Goal: Information Seeking & Learning: Learn about a topic

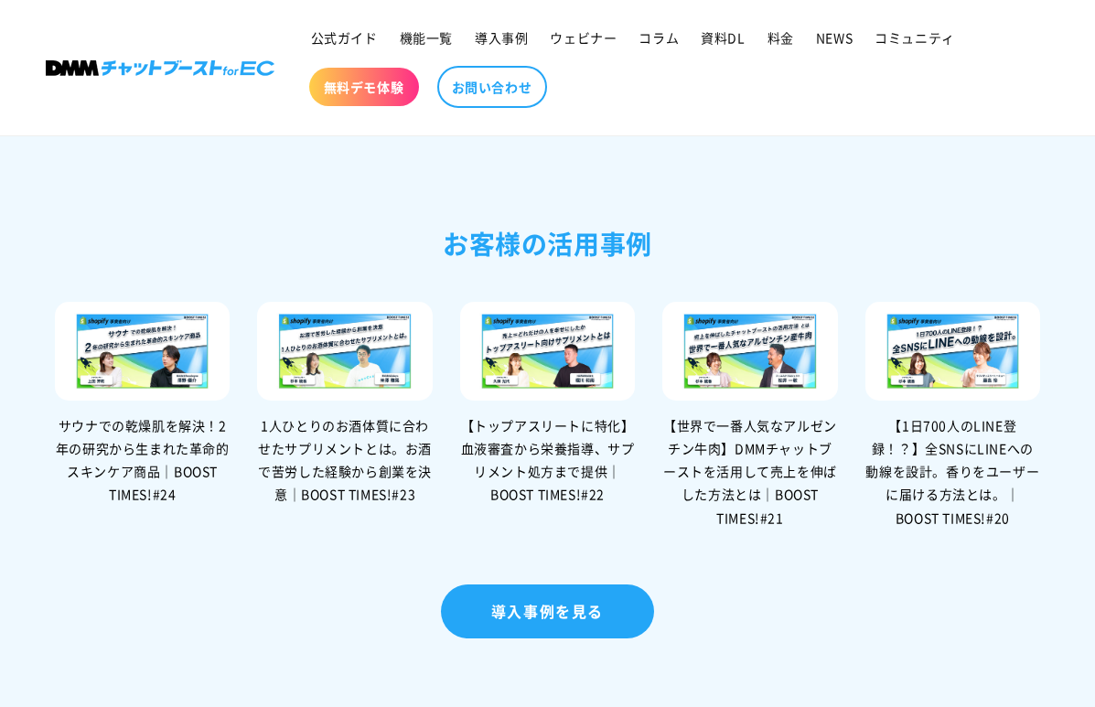
scroll to position [3668, 0]
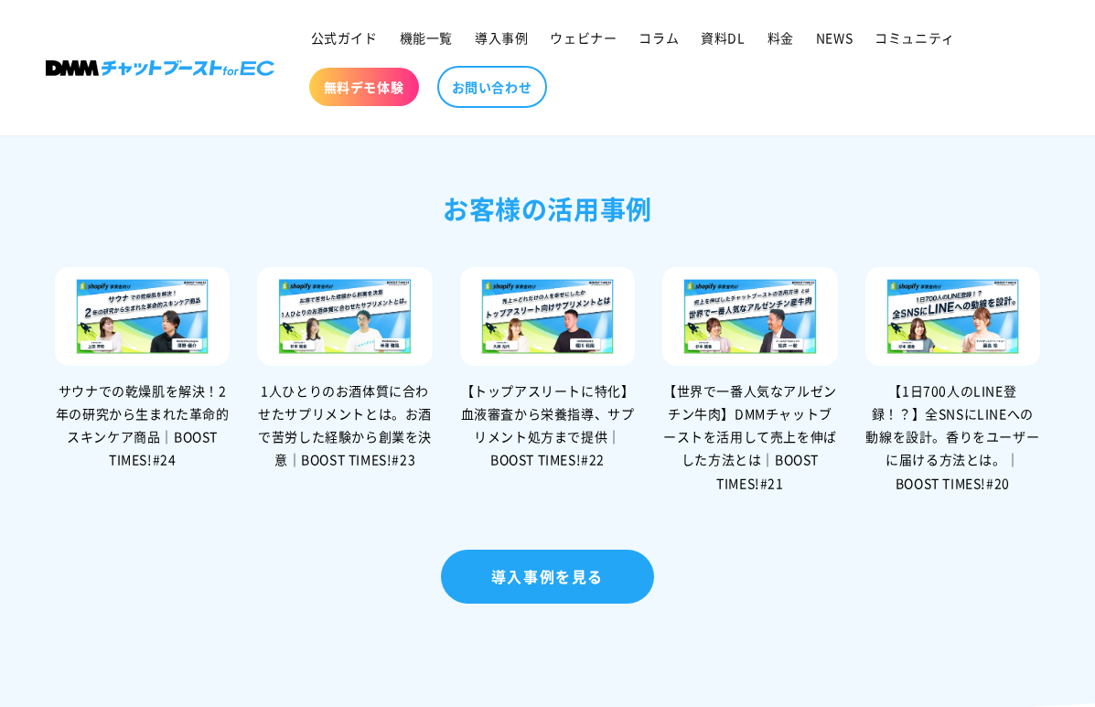
click at [527, 366] on img at bounding box center [547, 316] width 175 height 99
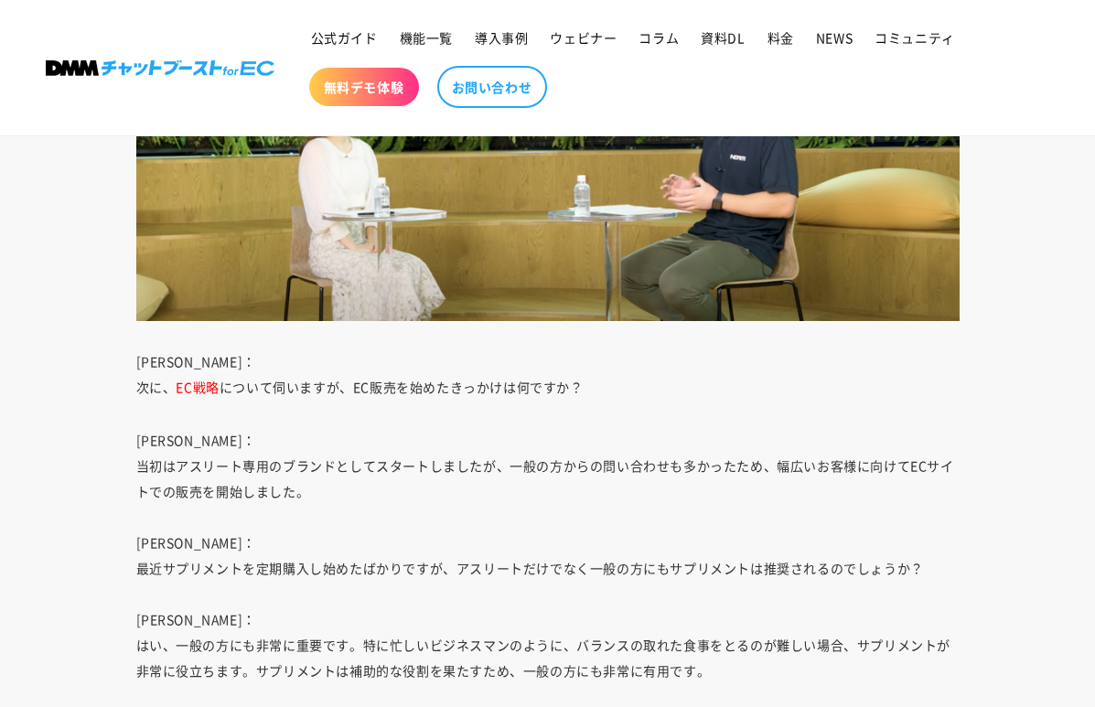
scroll to position [5525, 0]
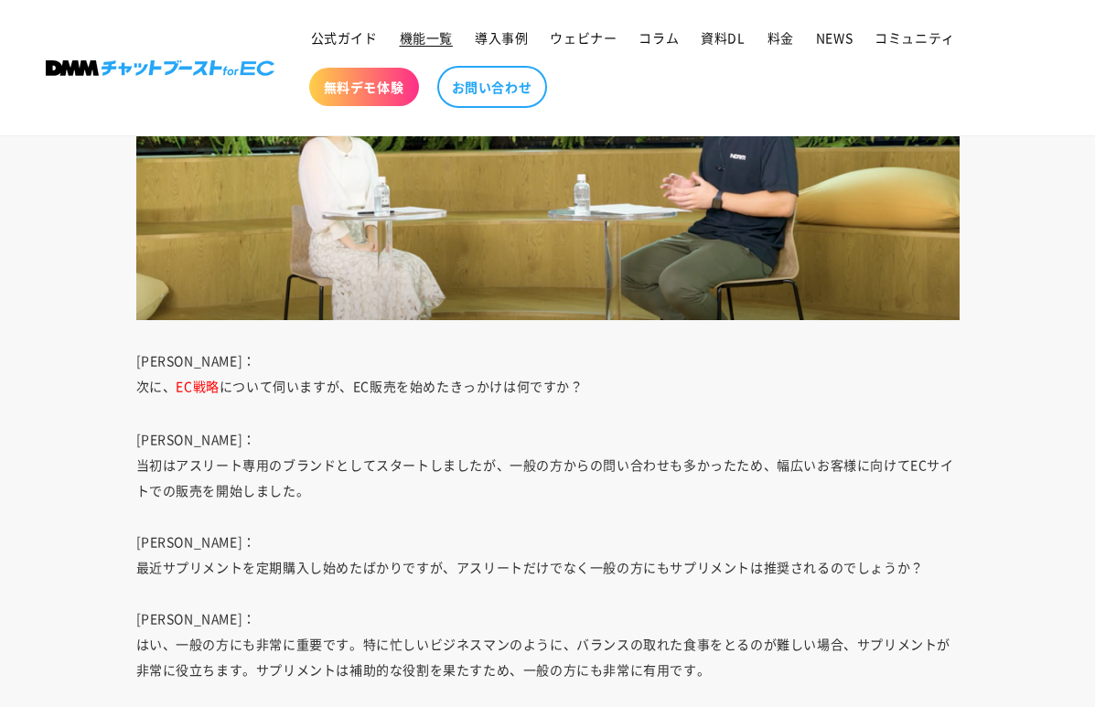
click at [441, 38] on span "機能一覧" at bounding box center [426, 37] width 53 height 16
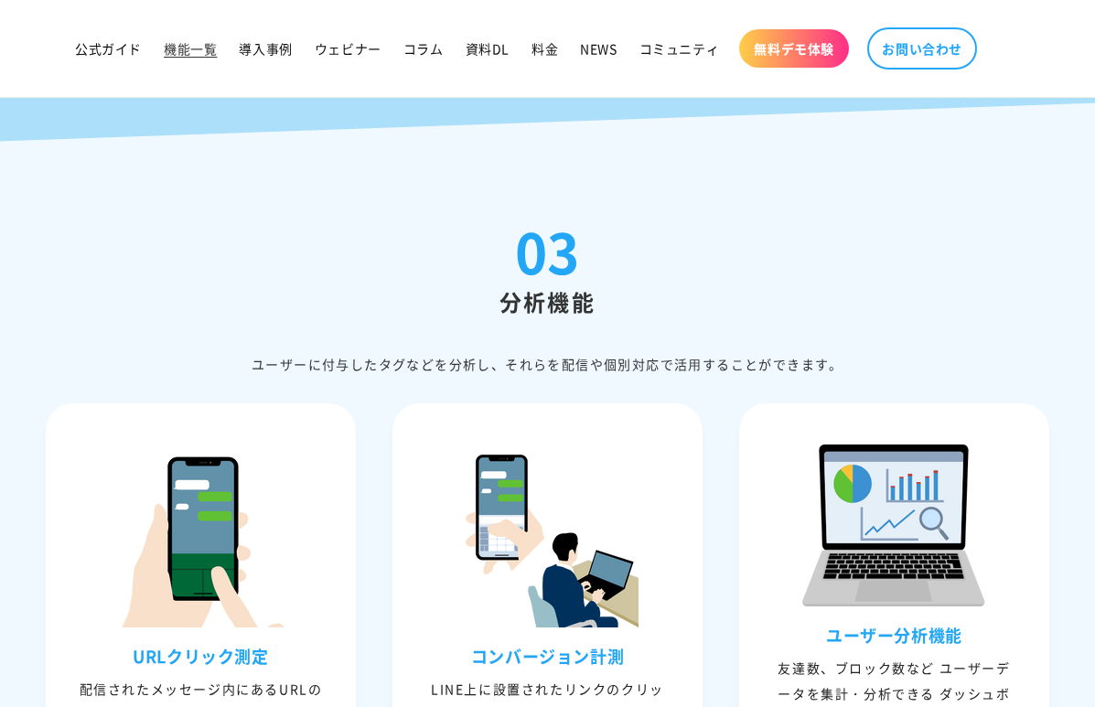
scroll to position [4557, 0]
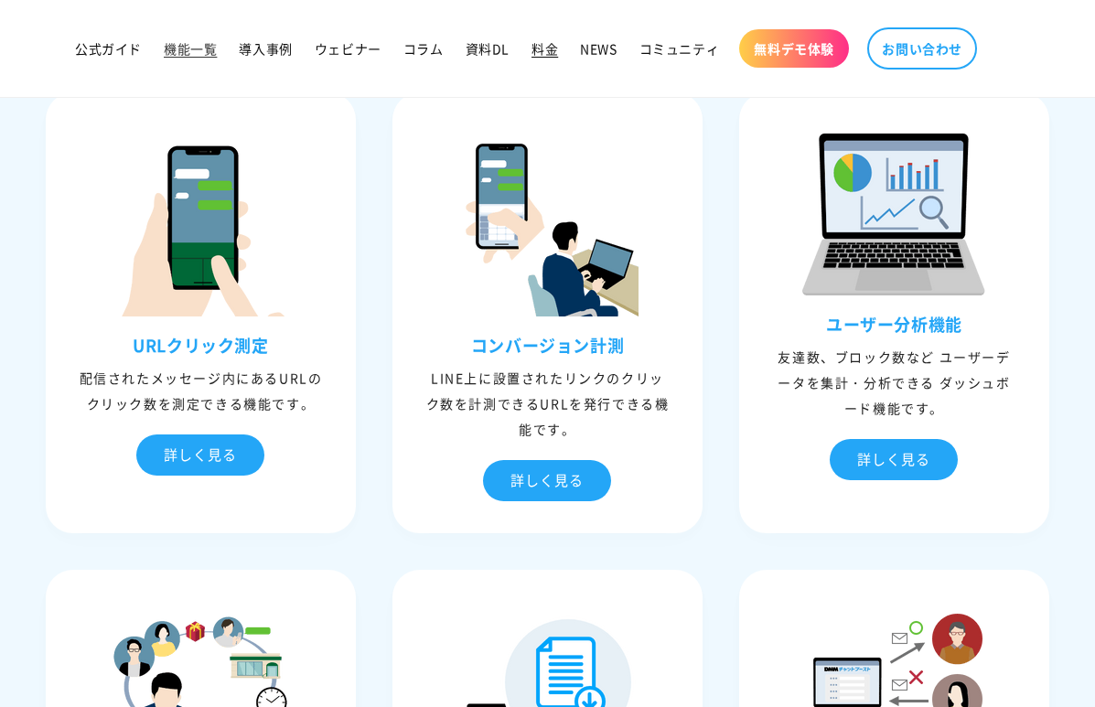
click at [533, 53] on span "料金" at bounding box center [545, 48] width 27 height 16
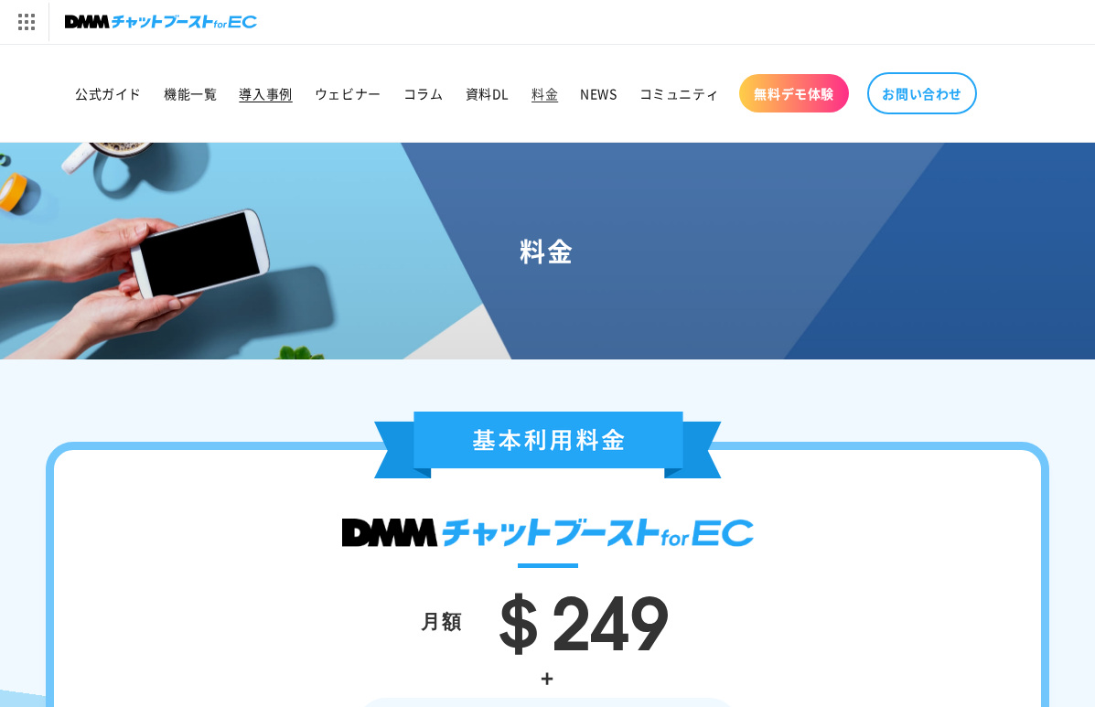
click at [268, 100] on span "導入事例" at bounding box center [265, 93] width 53 height 16
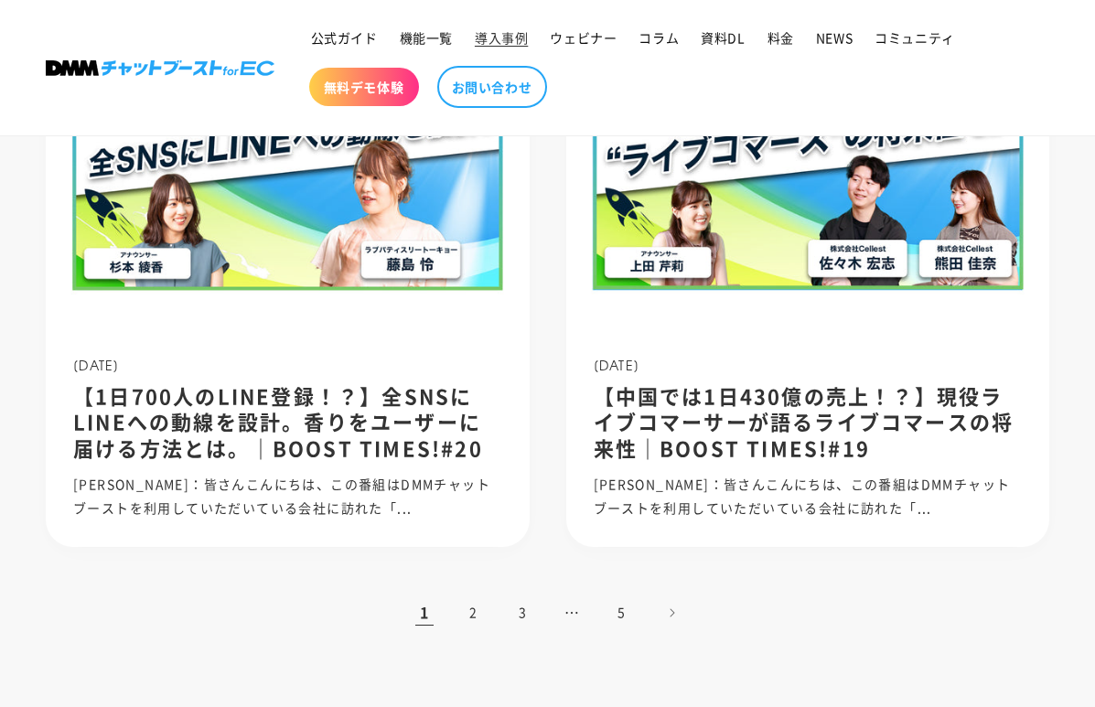
scroll to position [1641, 0]
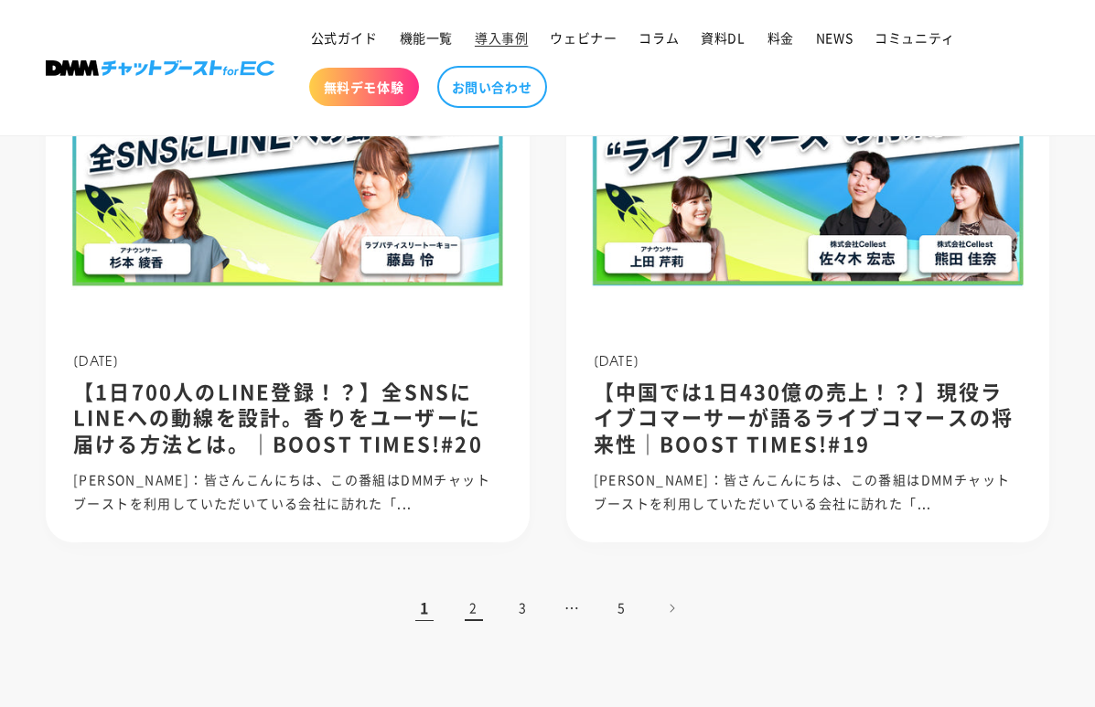
click at [482, 588] on link "2" at bounding box center [474, 608] width 40 height 40
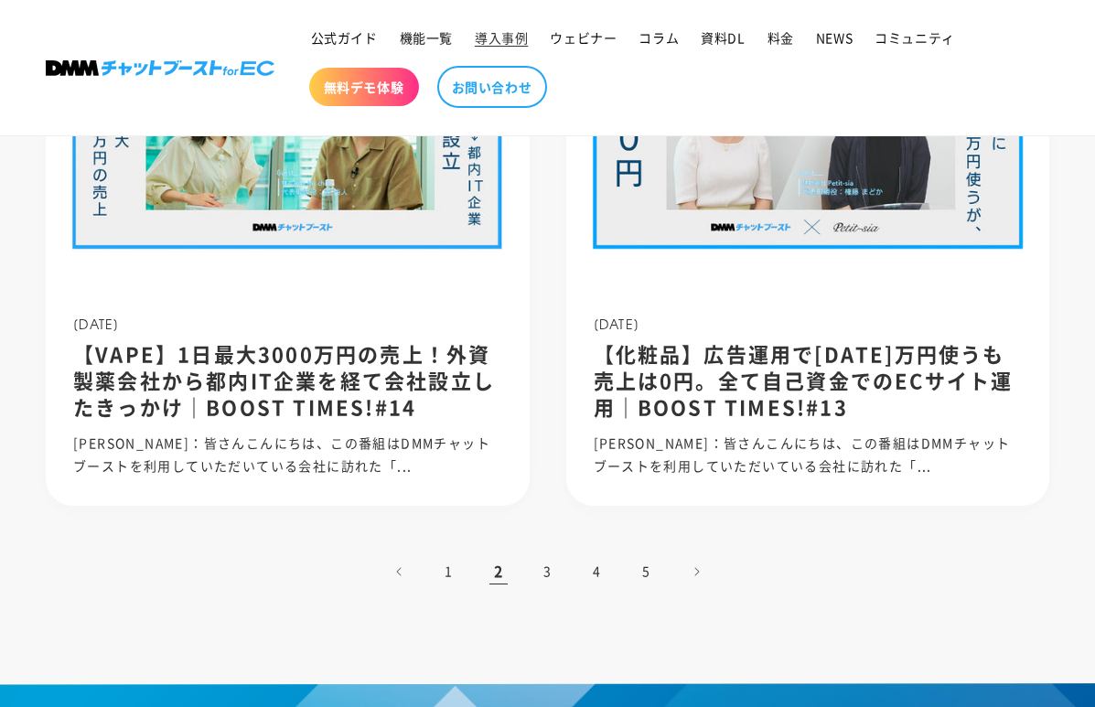
scroll to position [1661, 0]
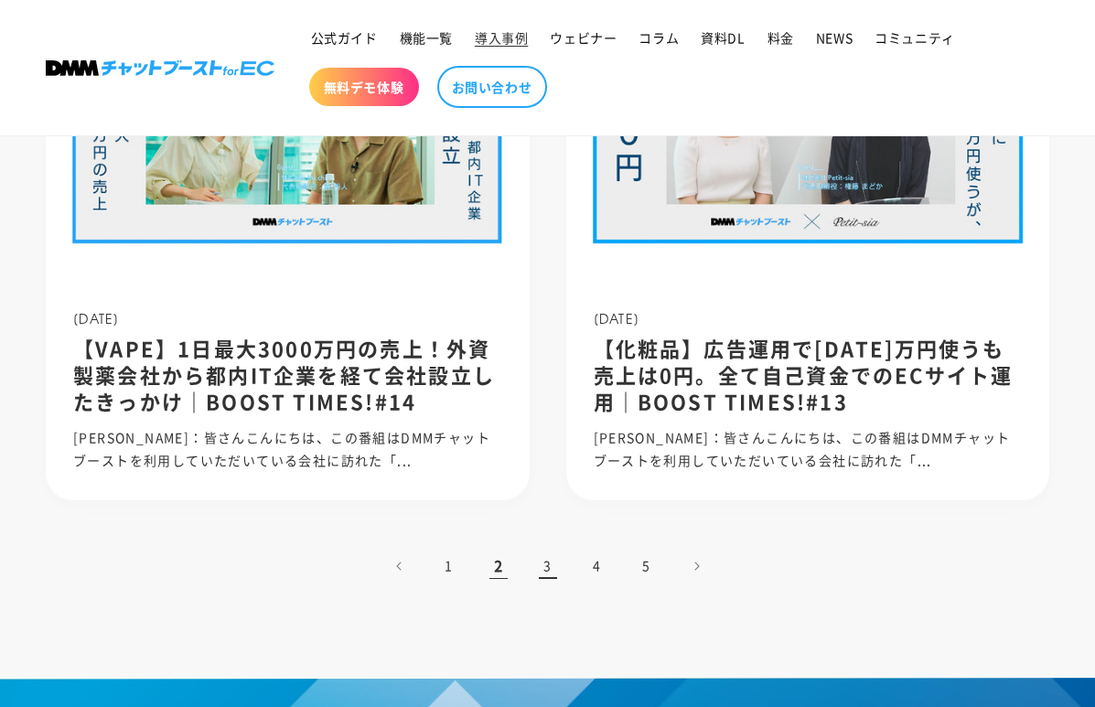
click at [543, 569] on link "3" at bounding box center [548, 566] width 40 height 40
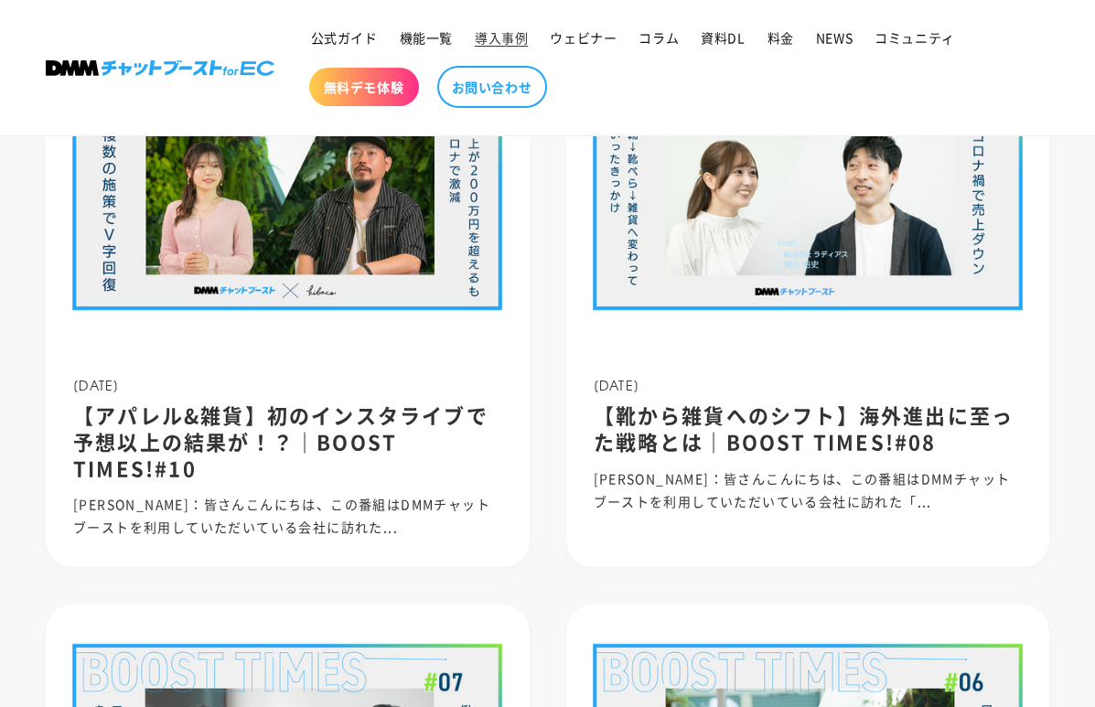
scroll to position [1063, 0]
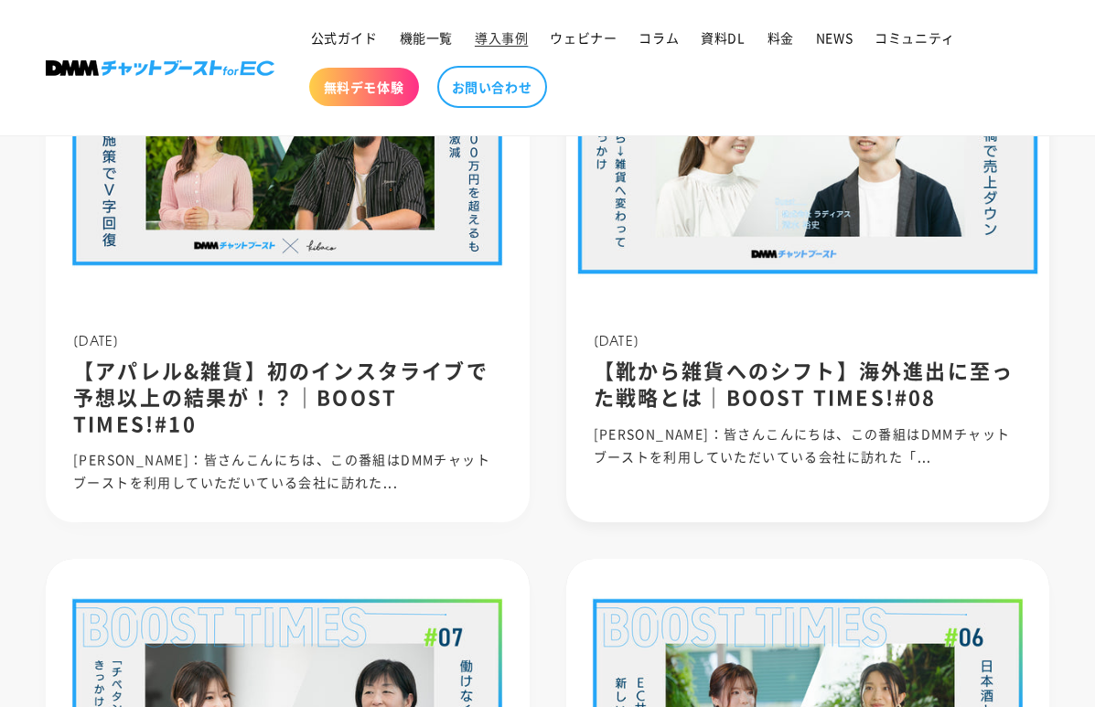
click at [685, 384] on h2 "【靴から雑貨へのシフト】海外進出に至った戦略とは｜BOOST TIMES!#08" at bounding box center [808, 383] width 429 height 52
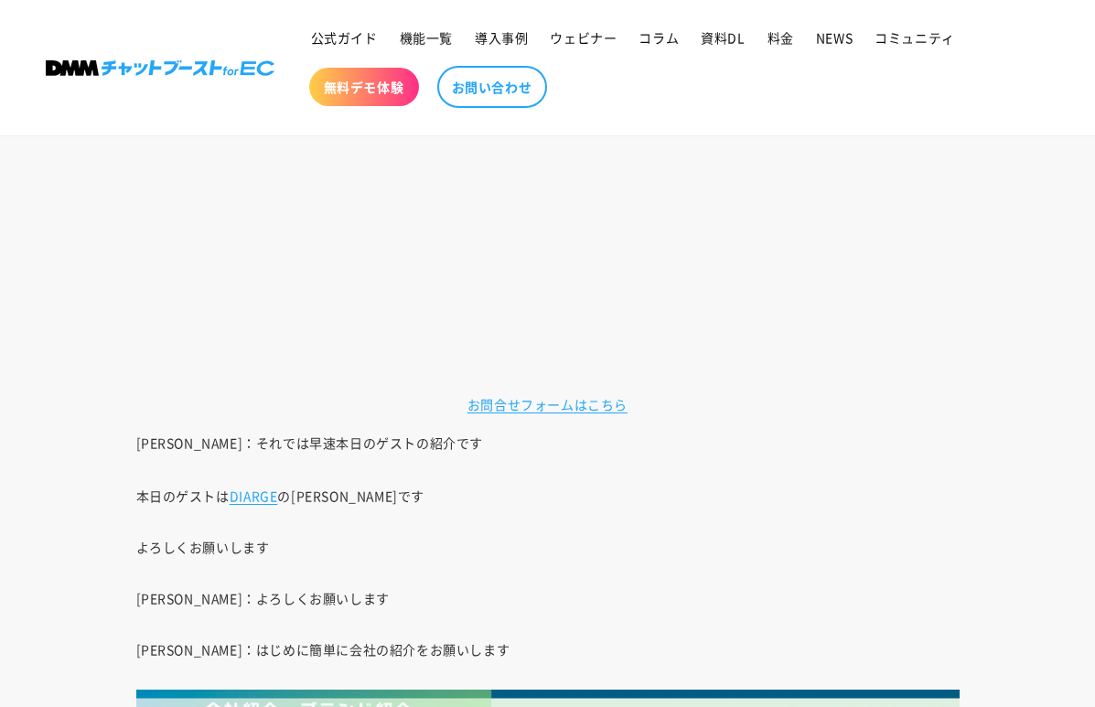
scroll to position [1446, 0]
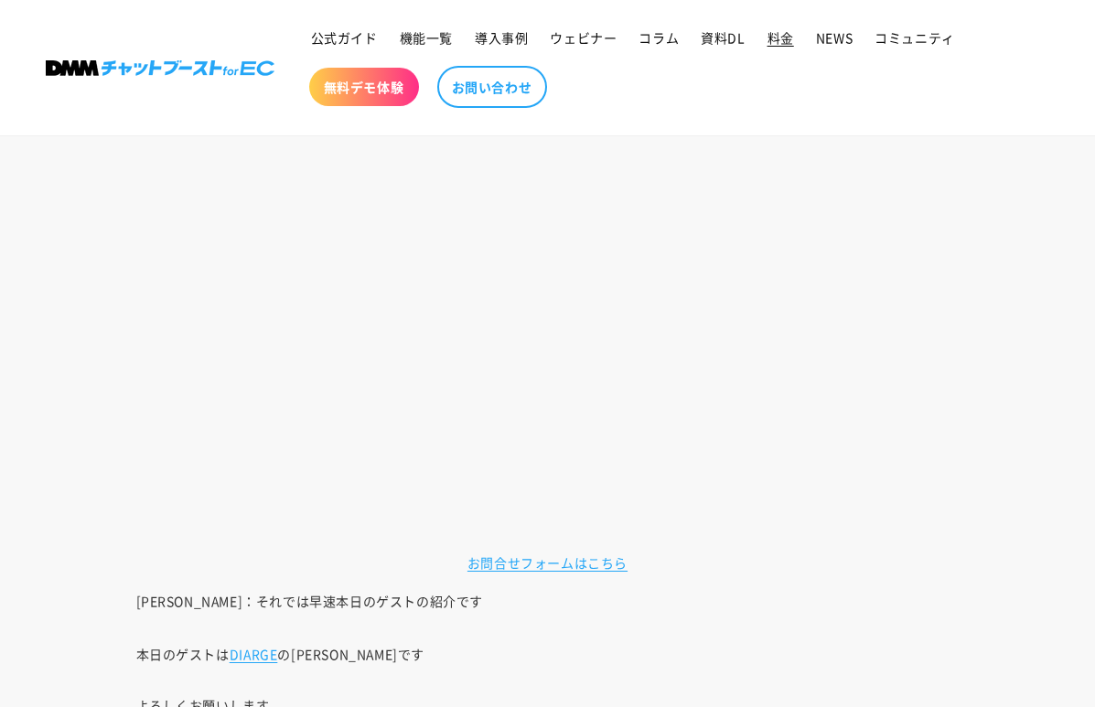
click at [791, 42] on span "料金" at bounding box center [781, 37] width 27 height 16
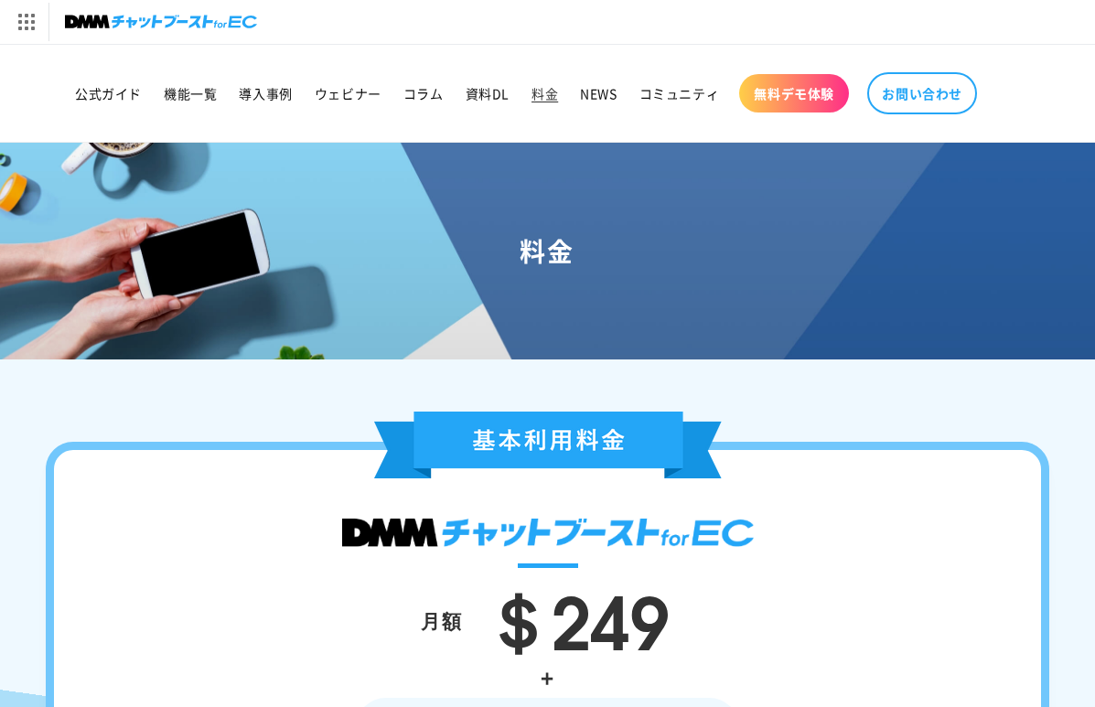
click at [149, 19] on img at bounding box center [161, 22] width 192 height 26
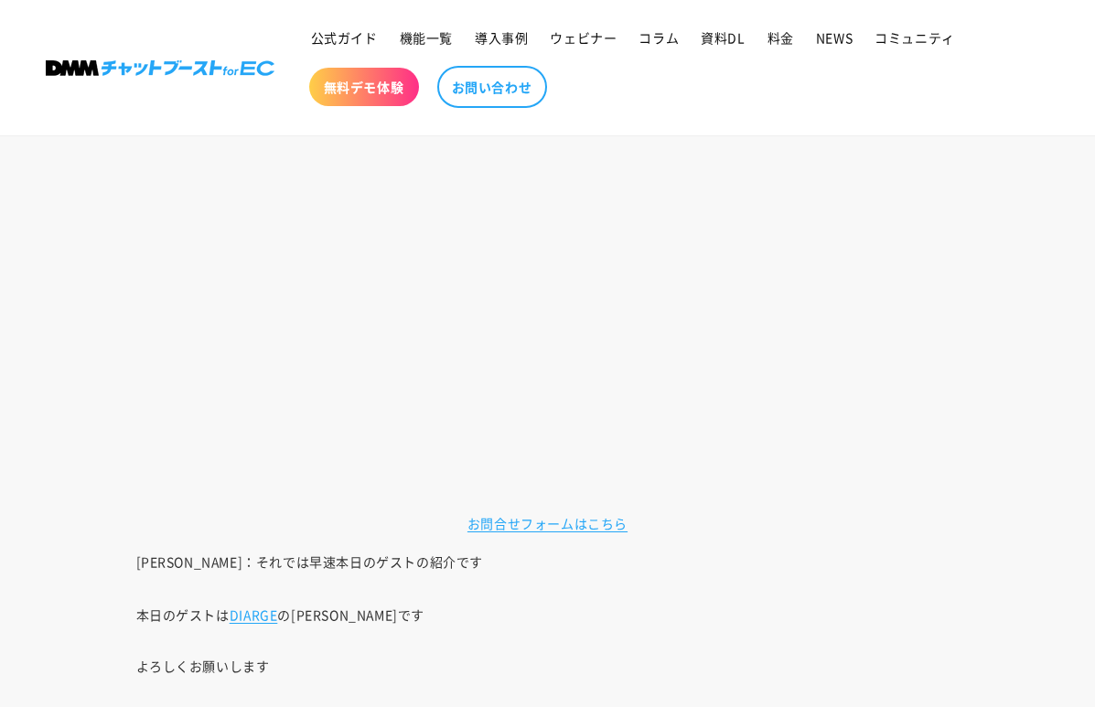
scroll to position [1446, 0]
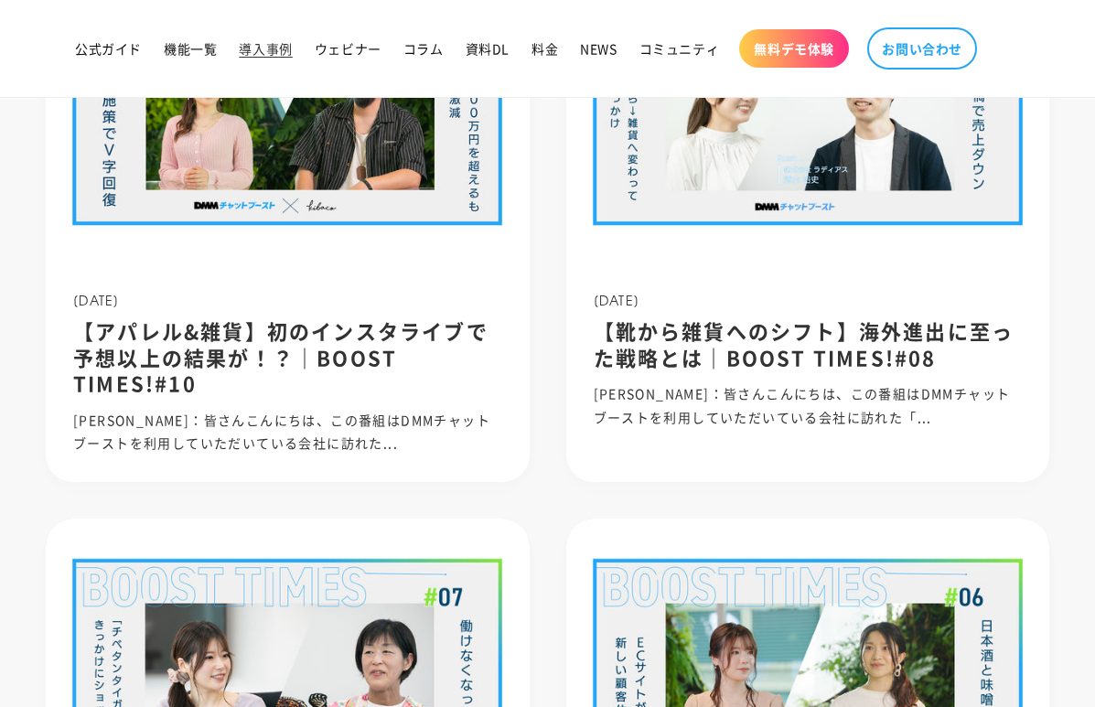
scroll to position [1102, 0]
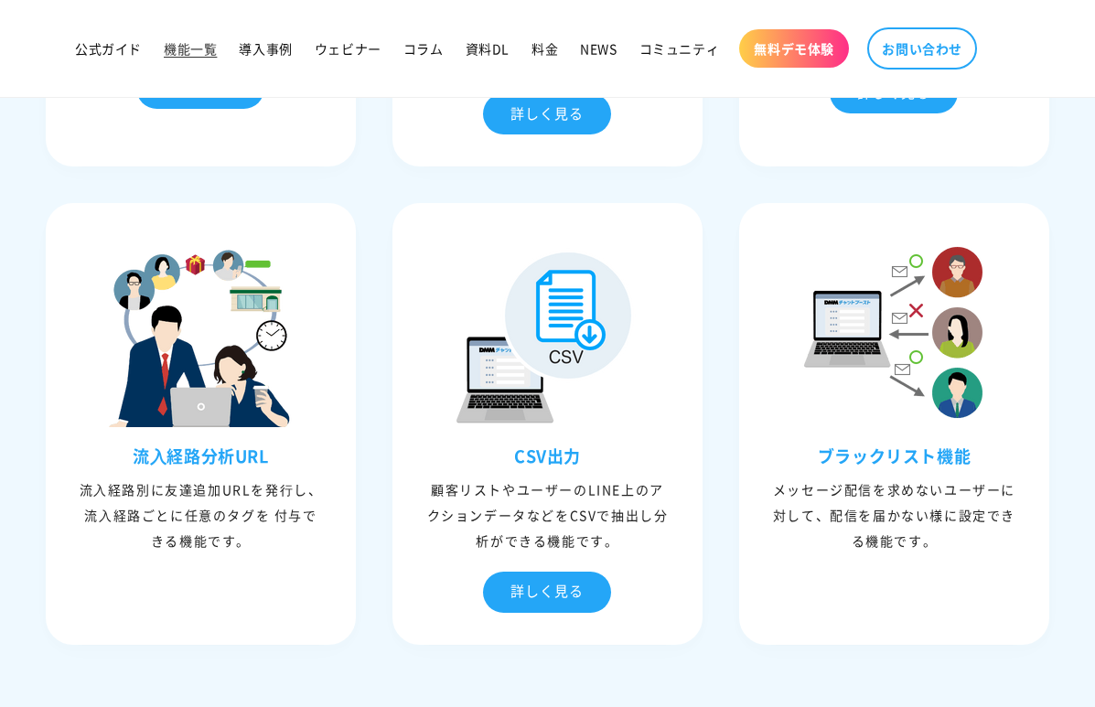
scroll to position [4557, 0]
